Goal: Information Seeking & Learning: Learn about a topic

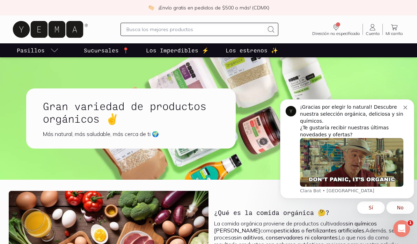
click at [406, 106] on button "Dismiss notification" at bounding box center [406, 107] width 6 height 6
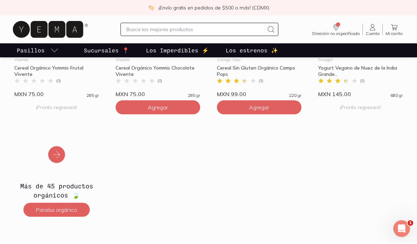
scroll to position [1192, 0]
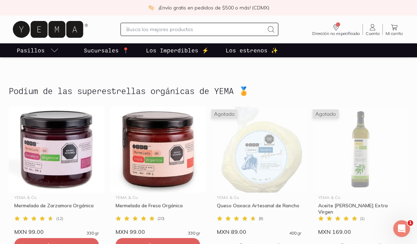
scroll to position [271, 0]
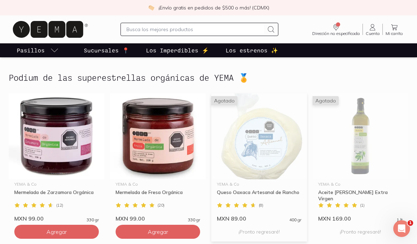
click at [258, 199] on div "Queso Oaxaca Artesanal de Rancho" at bounding box center [259, 195] width 84 height 13
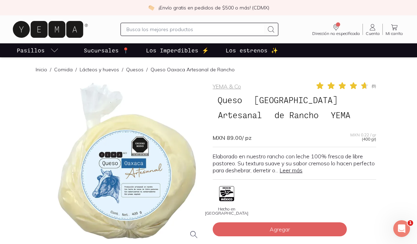
click at [293, 168] on link "Leer más" at bounding box center [291, 170] width 23 height 7
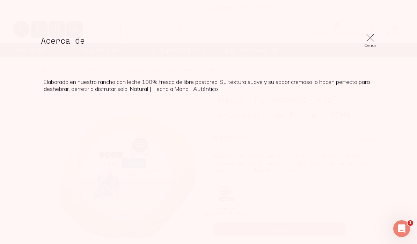
click at [366, 33] on icon at bounding box center [370, 38] width 10 height 10
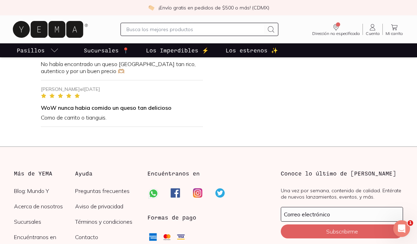
scroll to position [1080, 0]
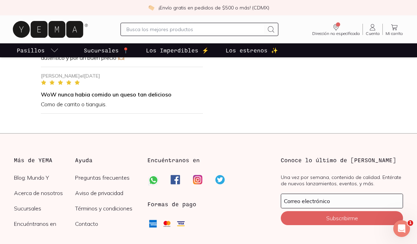
click at [224, 180] on icon at bounding box center [219, 179] width 9 height 9
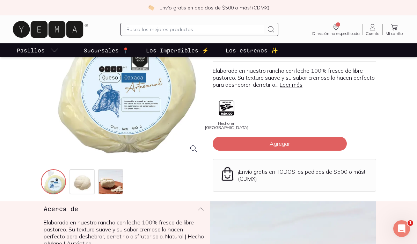
scroll to position [0, 0]
